Goal: Find specific page/section: Find specific page/section

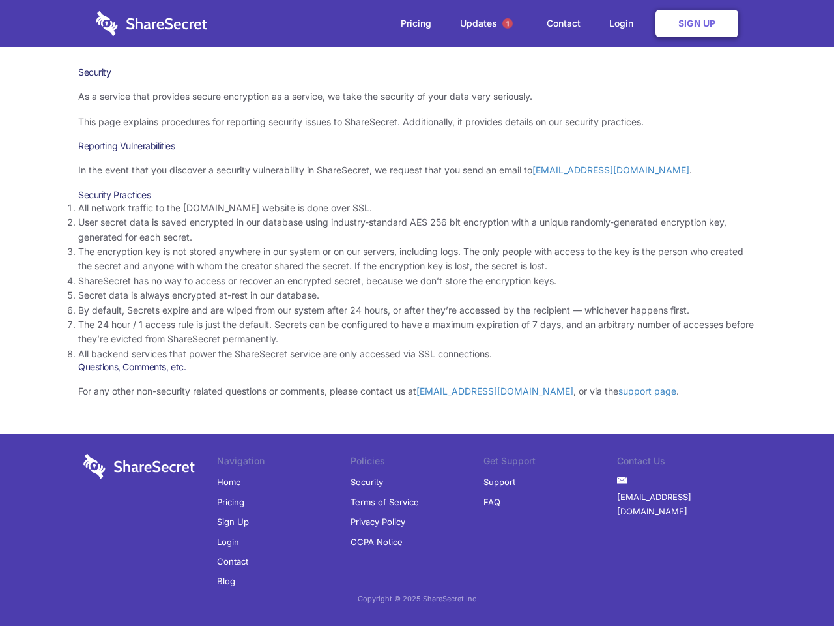
click at [417, 313] on li "By default, Secrets expire and are wiped from our system after 24 hours, or aft…" at bounding box center [417, 310] width 678 height 14
click at [508, 23] on span "1" at bounding box center [508, 23] width 10 height 10
